Goal: Ask a question: Seek information or help from site administrators or community

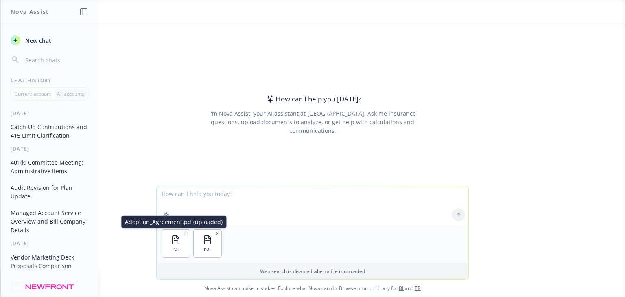
click at [185, 233] on icon "button" at bounding box center [186, 233] width 2 height 2
click at [181, 199] on textarea at bounding box center [313, 205] width 312 height 38
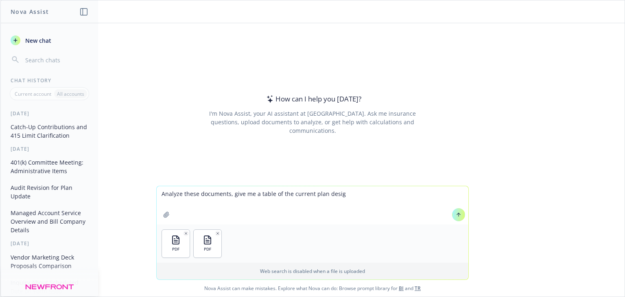
type textarea "Analyze these documents, give me a table of the current plan design"
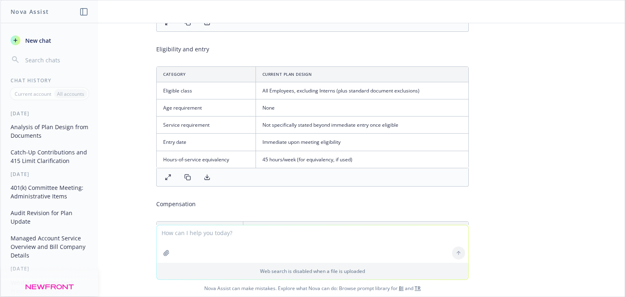
scroll to position [293, 0]
